Goal: Task Accomplishment & Management: Manage account settings

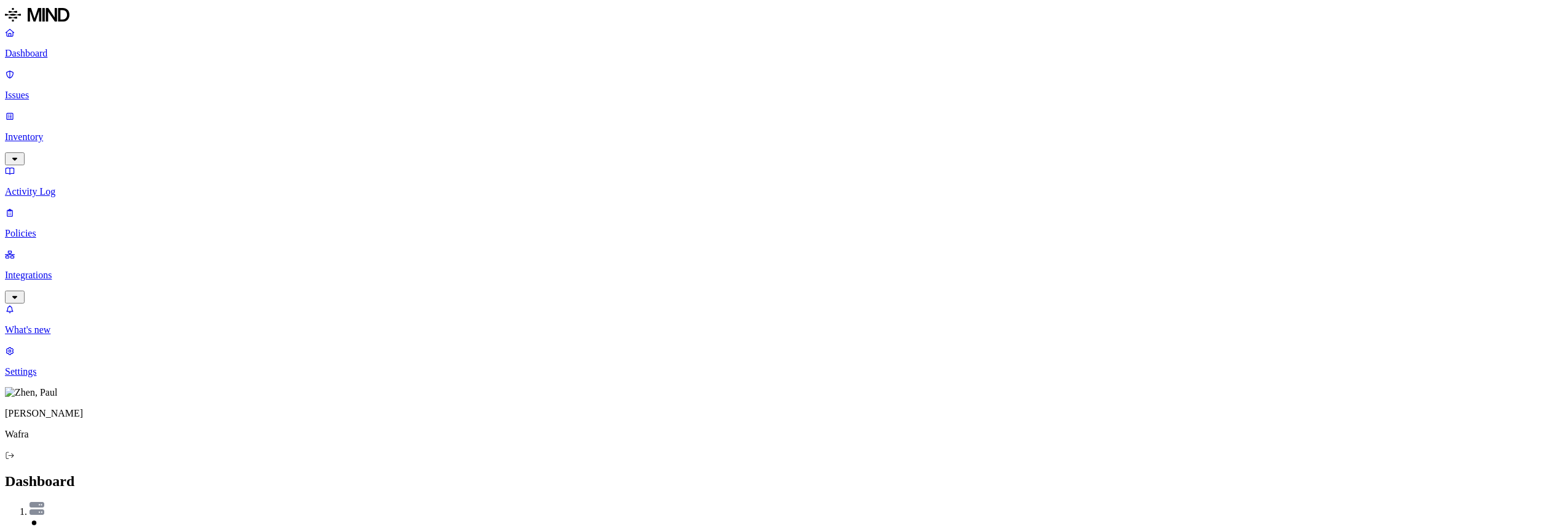
click at [48, 270] on p "Integrations" at bounding box center [784, 276] width 1558 height 11
click at [52, 408] on p "Endpoints" at bounding box center [784, 413] width 1558 height 11
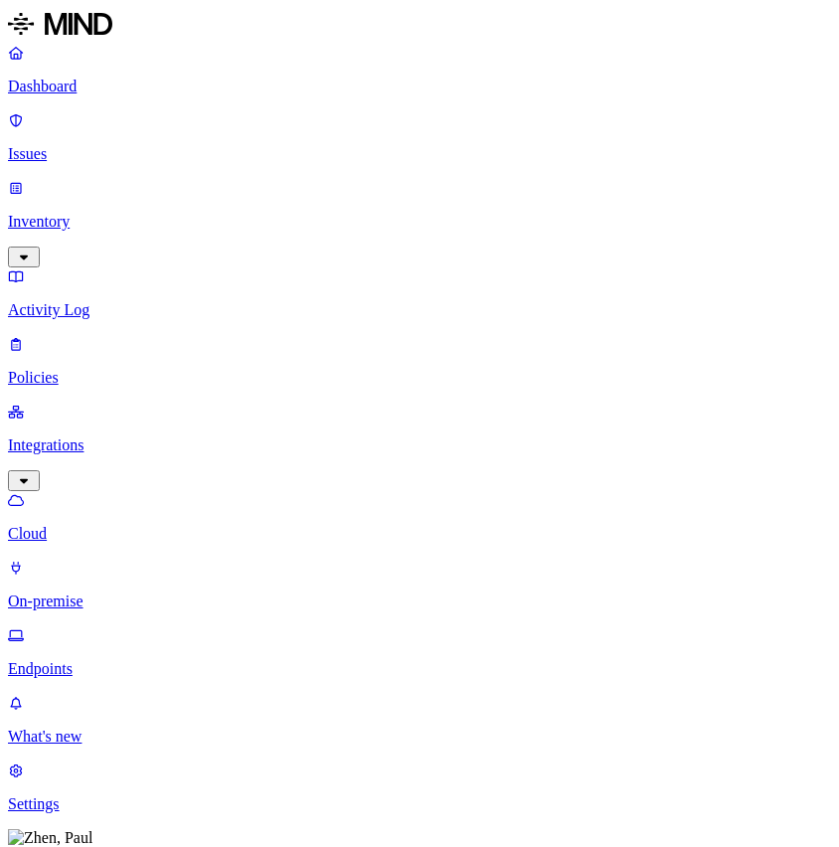
click at [81, 369] on p "Policies" at bounding box center [419, 378] width 823 height 18
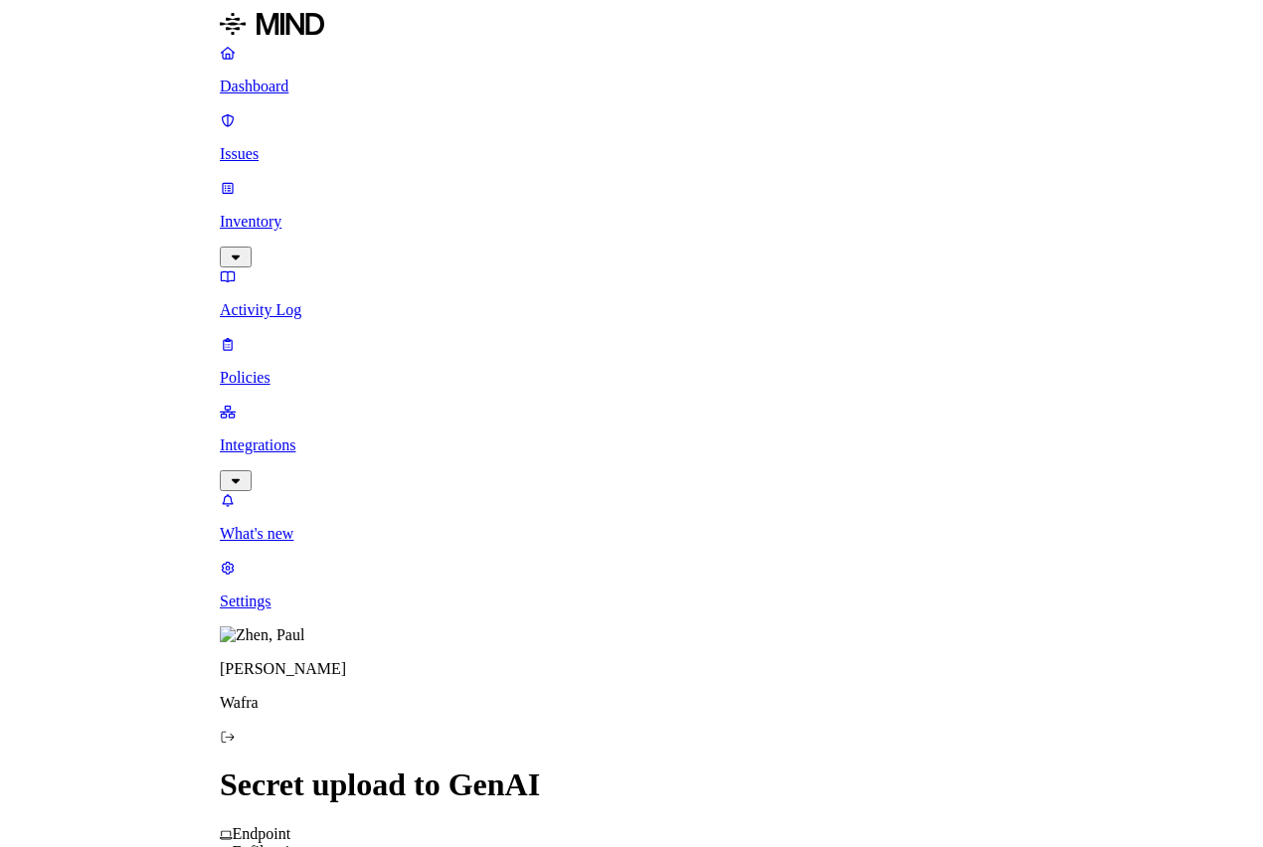
scroll to position [497, 0]
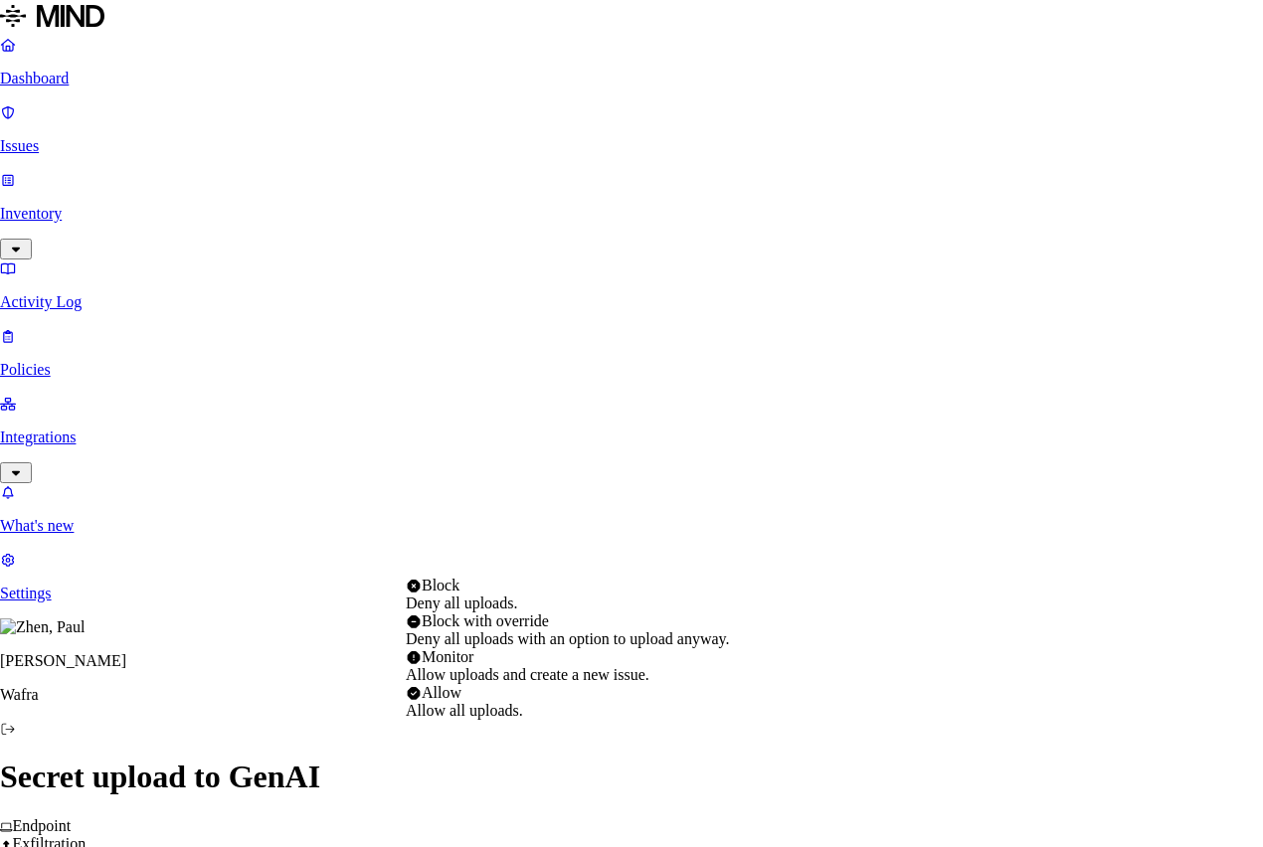
select select "3"
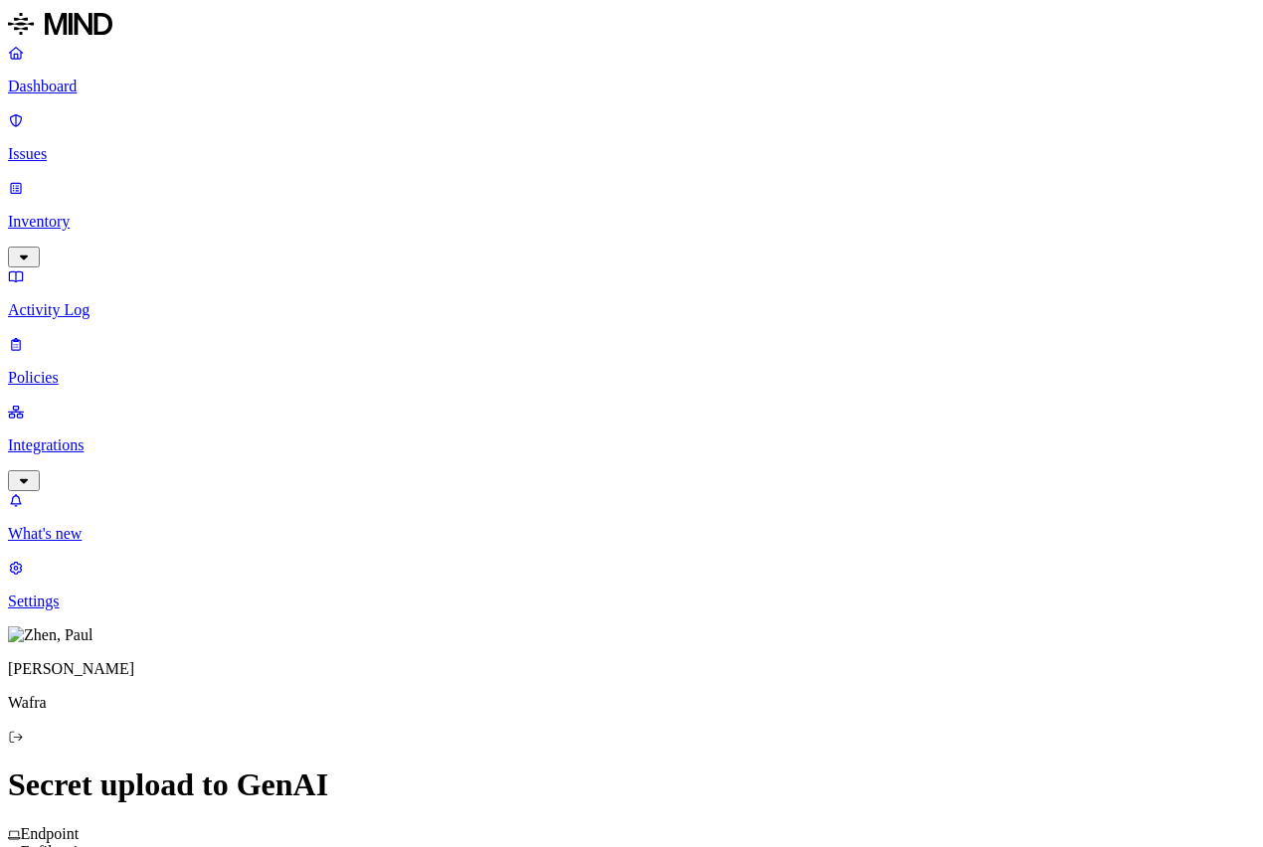
scroll to position [866, 0]
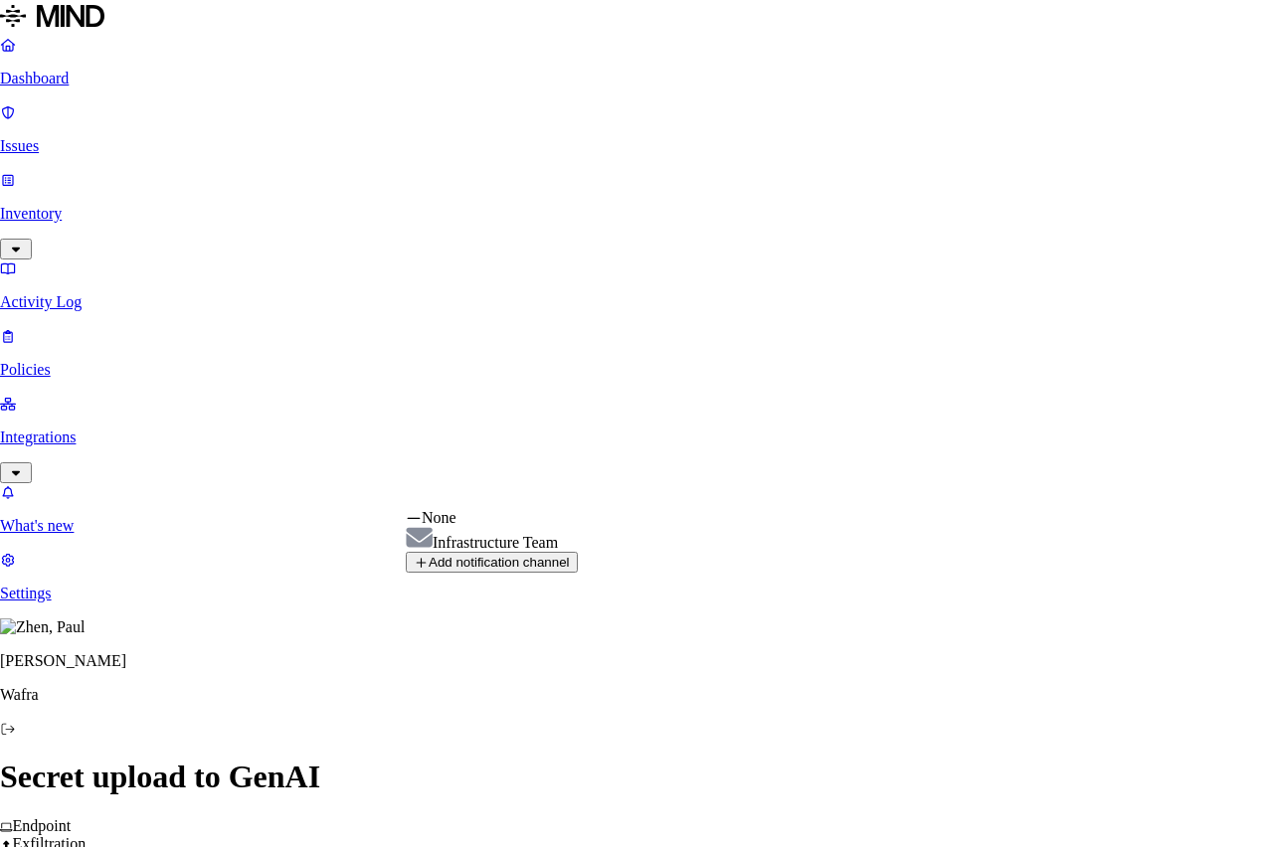
select select "01914117-e8fe-77f8-b20c-1e0c11d8f9ec"
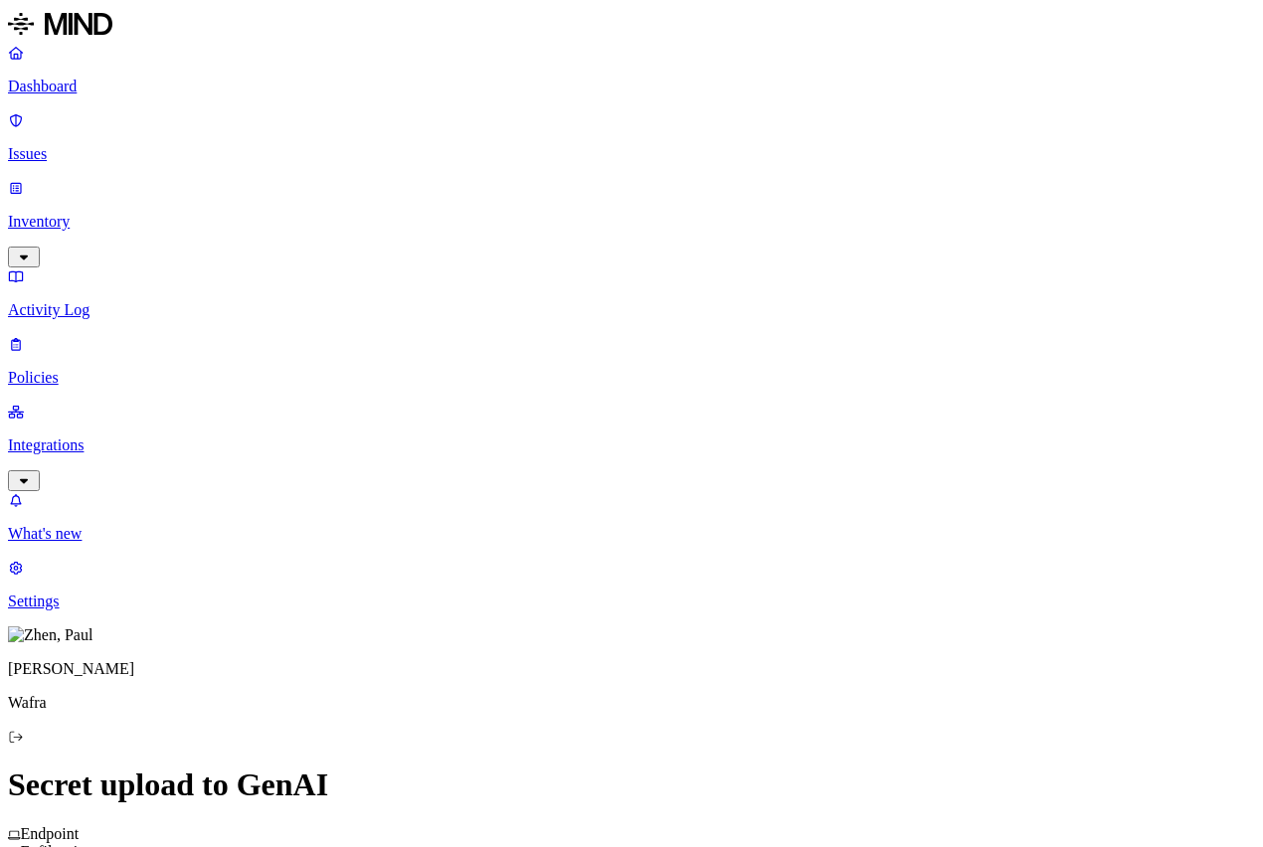
scroll to position [956, 0]
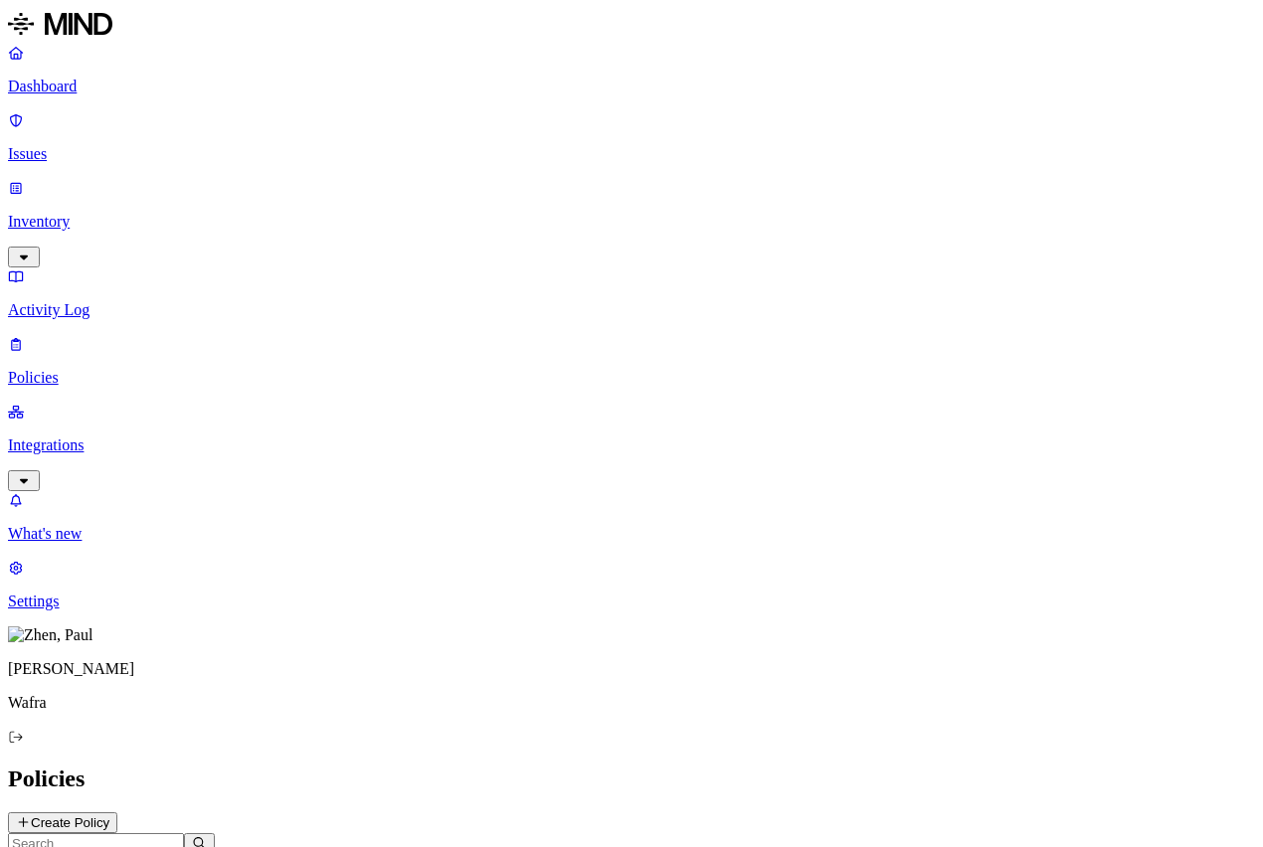
scroll to position [319, 0]
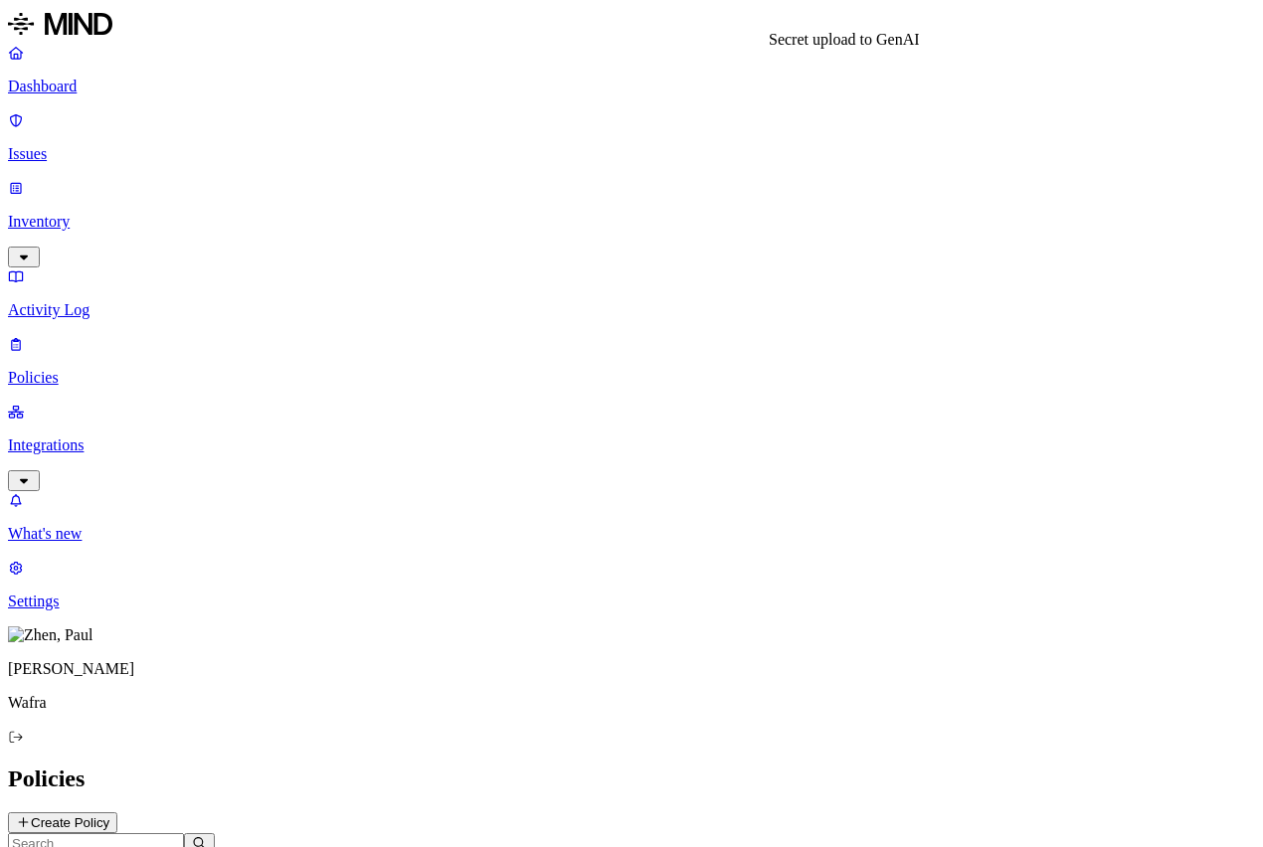
drag, startPoint x: 928, startPoint y: 74, endPoint x: 755, endPoint y: 69, distance: 173.1
copy h3 "Secret upload to GenAI"
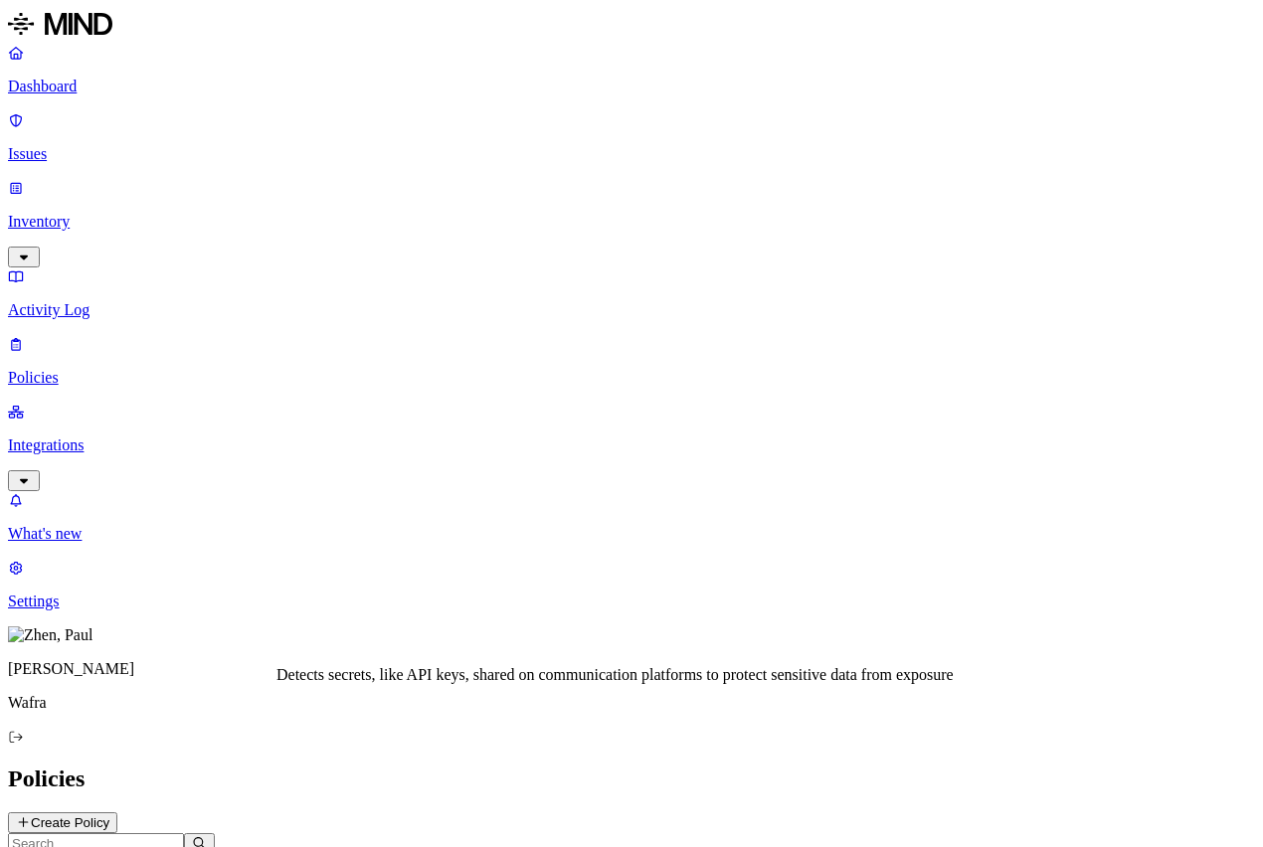
scroll to position [303, 0]
